Goal: Information Seeking & Learning: Get advice/opinions

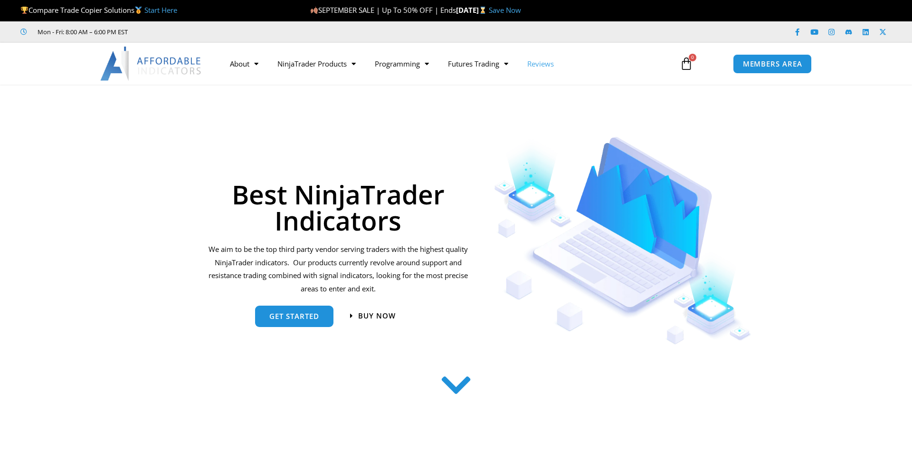
click at [533, 58] on link "Reviews" at bounding box center [541, 64] width 46 height 22
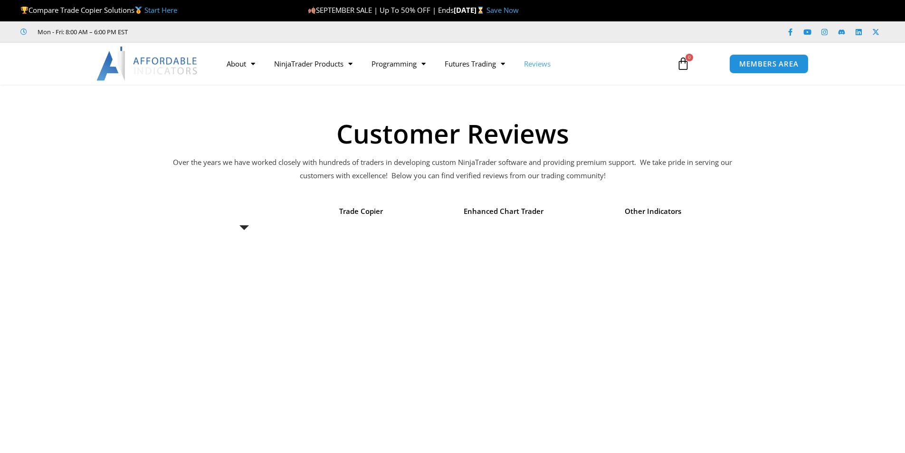
click at [522, 62] on link "Reviews" at bounding box center [537, 64] width 46 height 22
